Goal: Check status: Check status

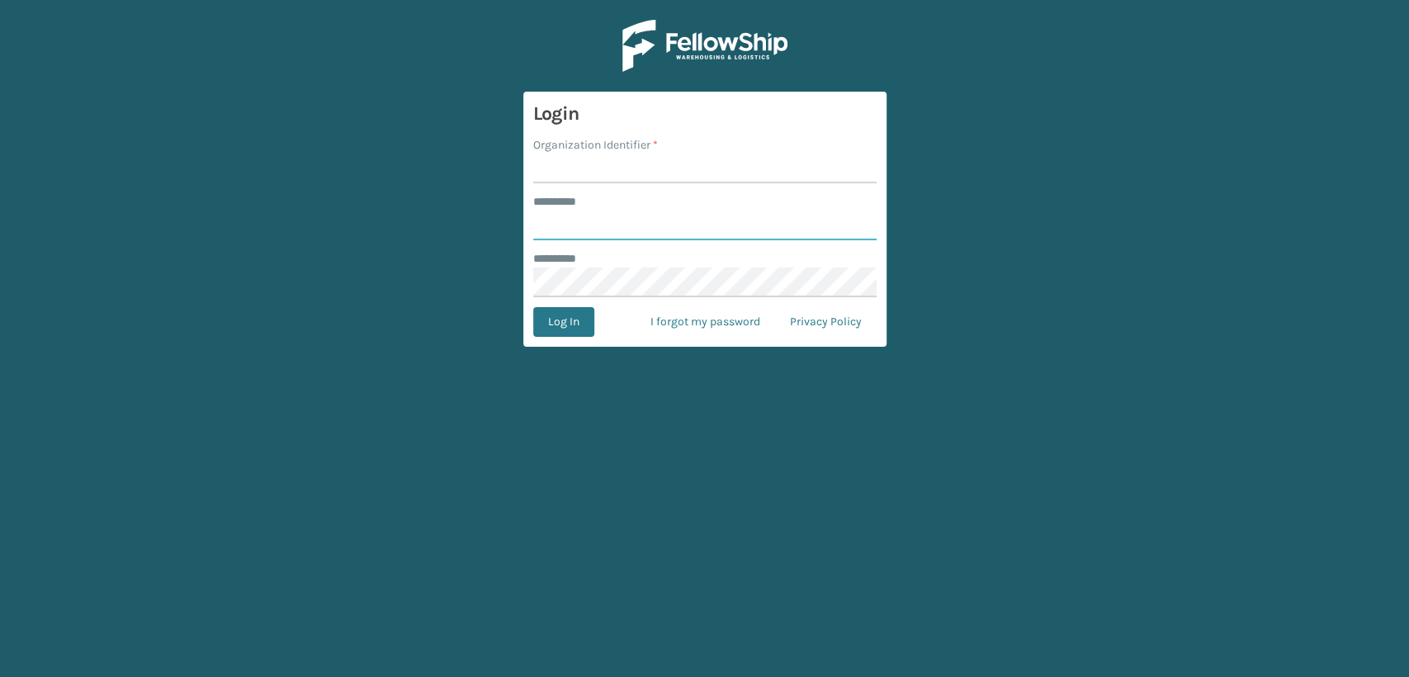
type input "*****"
drag, startPoint x: 608, startPoint y: 173, endPoint x: 621, endPoint y: 182, distance: 15.4
click at [608, 173] on input "Organization Identifier *" at bounding box center [704, 169] width 343 height 30
type input "Lifestyle"
click at [560, 333] on button "Log In" at bounding box center [563, 322] width 61 height 30
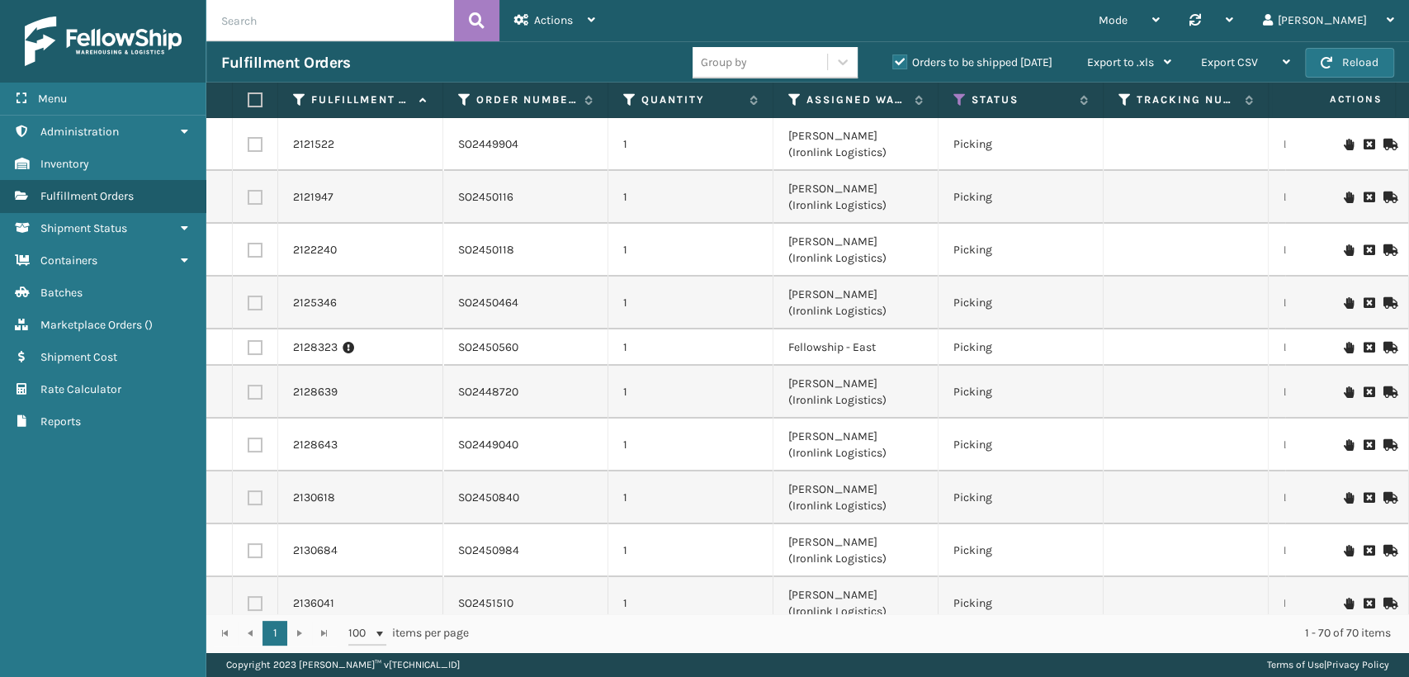
click at [361, 10] on input "text" at bounding box center [330, 20] width 248 height 41
paste input "SO2450464"
type input "SO2450464"
